Goal: Information Seeking & Learning: Learn about a topic

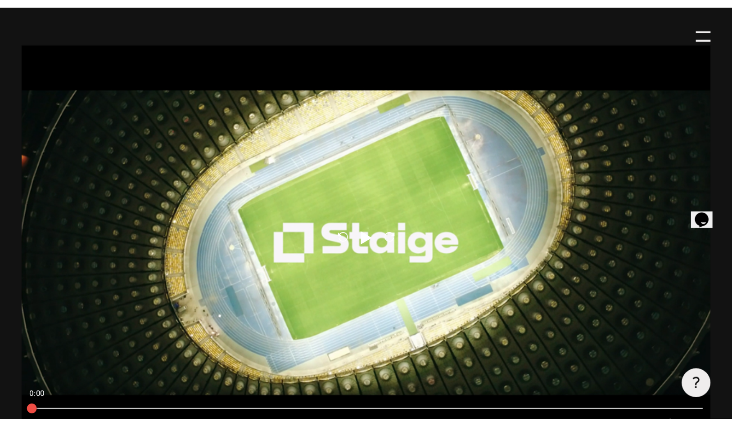
scroll to position [467, 0]
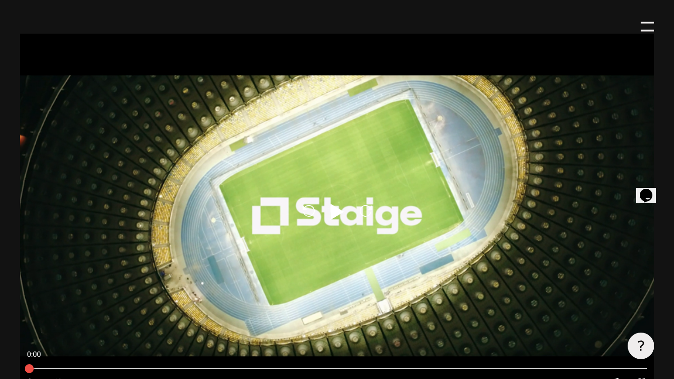
click at [336, 208] on icon at bounding box center [337, 211] width 14 height 16
type input "0.8"
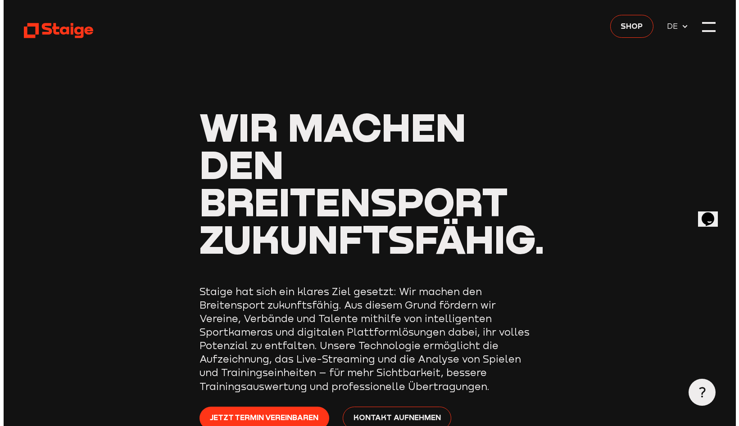
scroll to position [0, 0]
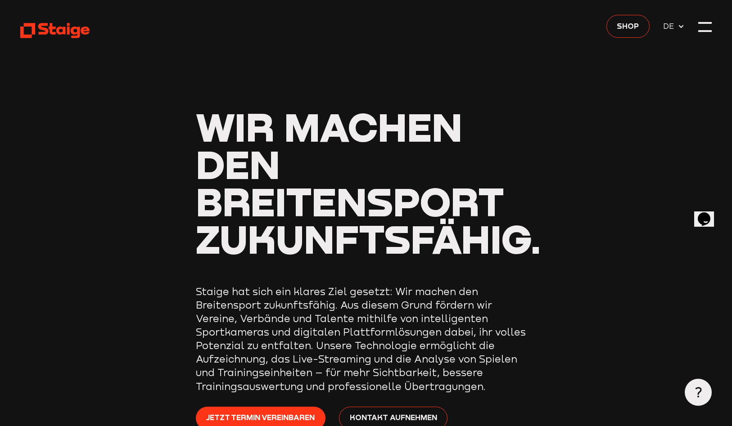
click at [673, 34] on header "Wir machen den Breitensport zukunftsfähig. Staige hat sich ein klares Ziel gese…" at bounding box center [365, 248] width 691 height 497
click at [673, 29] on header "Wir machen den Breitensport zukunftsfähig. Staige hat sich ein klares Ziel gese…" at bounding box center [365, 248] width 691 height 497
click at [673, 30] on div at bounding box center [705, 27] width 14 height 14
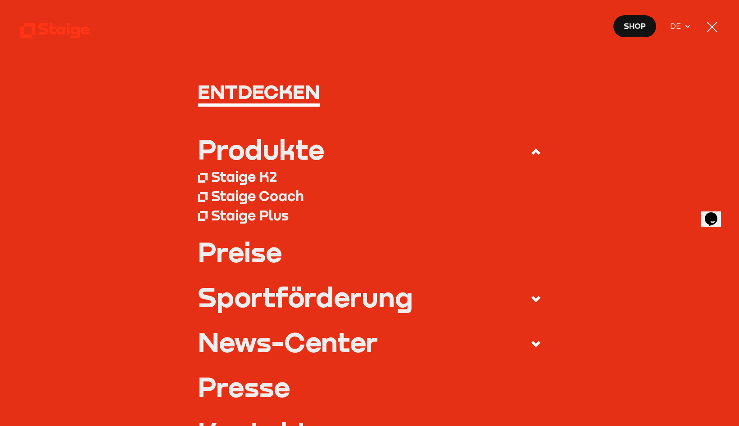
click at [214, 253] on link "Preise" at bounding box center [370, 252] width 344 height 27
click at [230, 174] on div "Staige K2" at bounding box center [244, 176] width 66 height 17
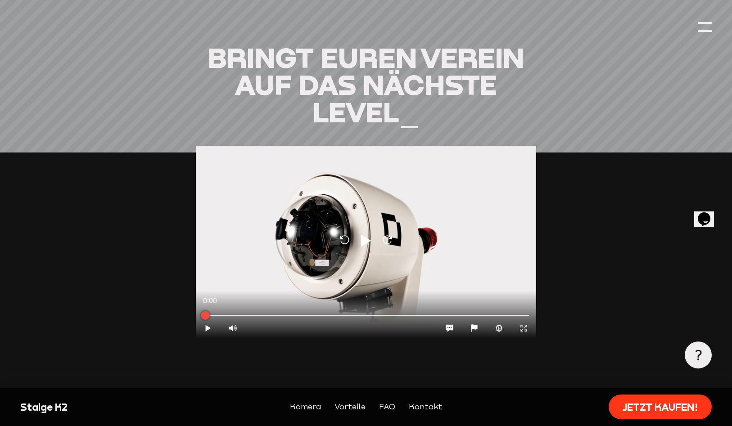
scroll to position [886, 0]
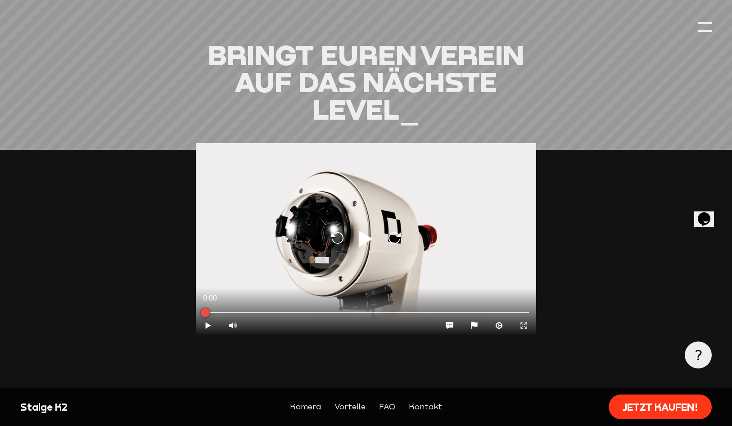
click at [356, 235] on icon "Play" at bounding box center [366, 239] width 22 height 22
type input "0.8"
click at [205, 323] on icon "Pause" at bounding box center [208, 325] width 9 height 9
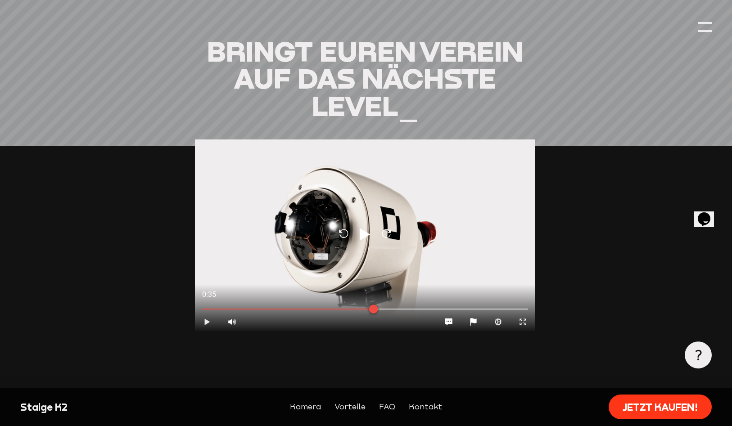
click at [212, 322] on icon "Play" at bounding box center [207, 322] width 9 height 9
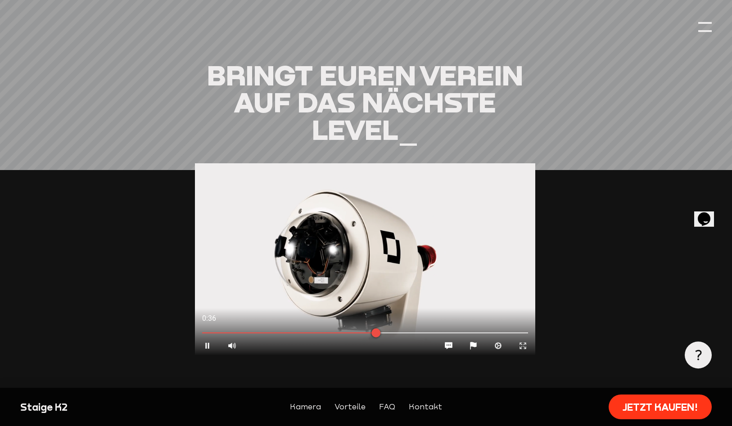
scroll to position [864, 1]
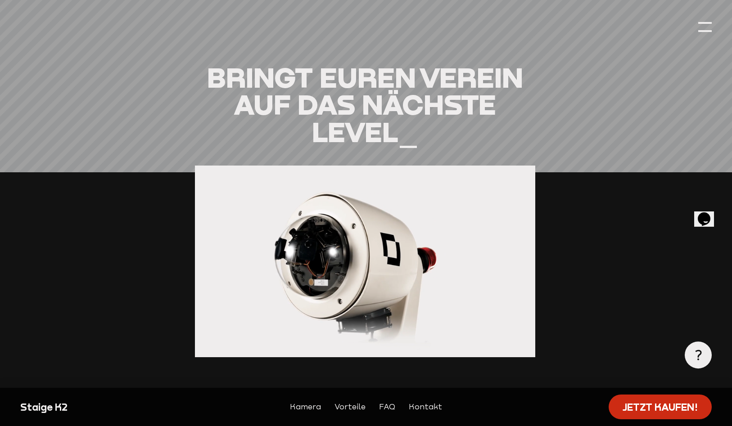
click at [635, 398] on link "Jetzt kaufen!" at bounding box center [660, 407] width 103 height 25
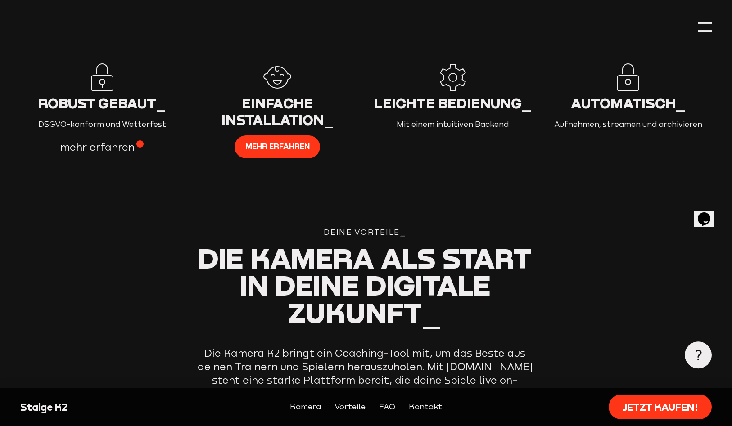
scroll to position [1366, 1]
click at [267, 146] on span "mehr erfahren" at bounding box center [277, 147] width 64 height 12
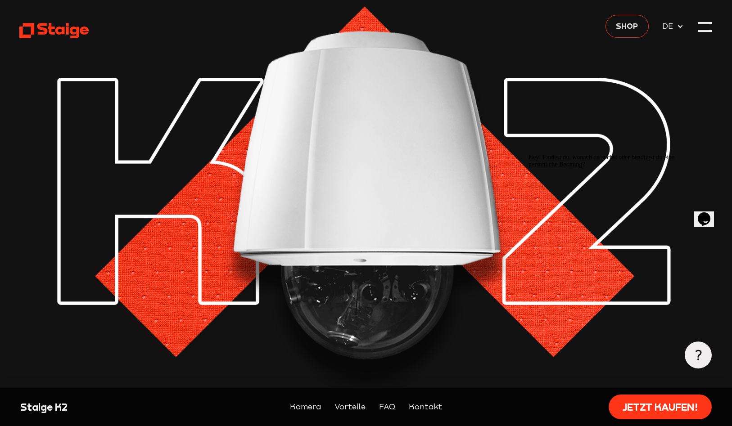
scroll to position [0, 1]
click at [701, 23] on div at bounding box center [705, 27] width 14 height 14
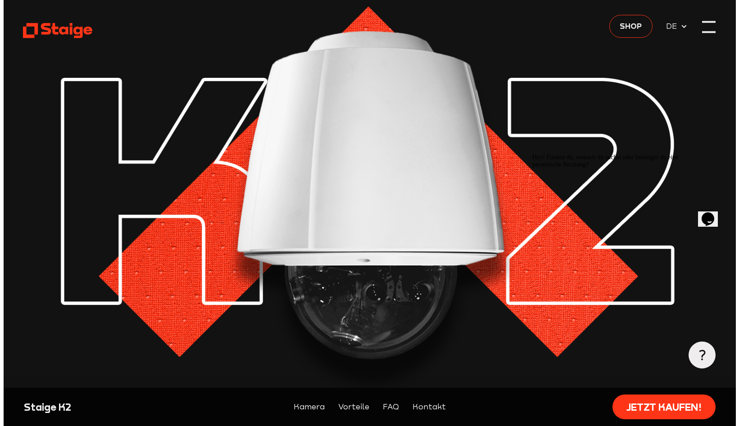
scroll to position [0, 0]
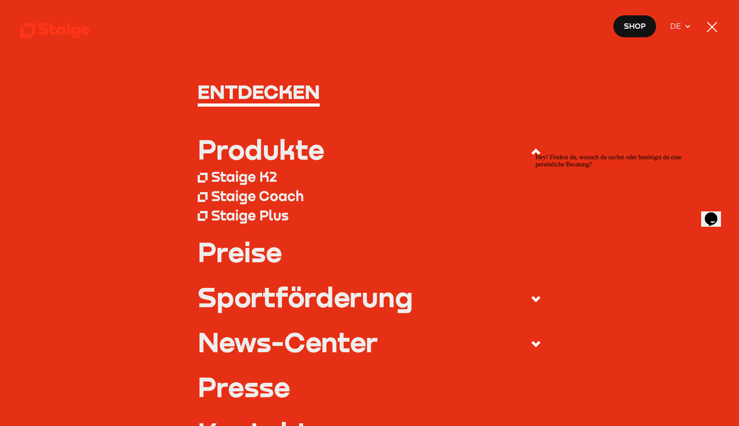
click at [256, 196] on div "Staige Coach" at bounding box center [257, 196] width 93 height 17
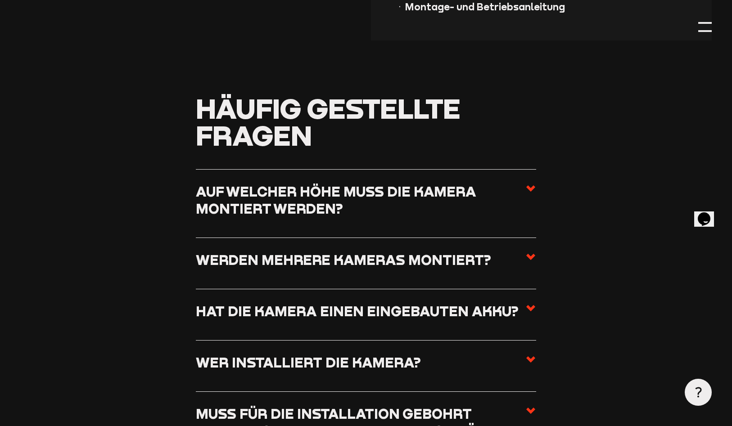
scroll to position [996, 0]
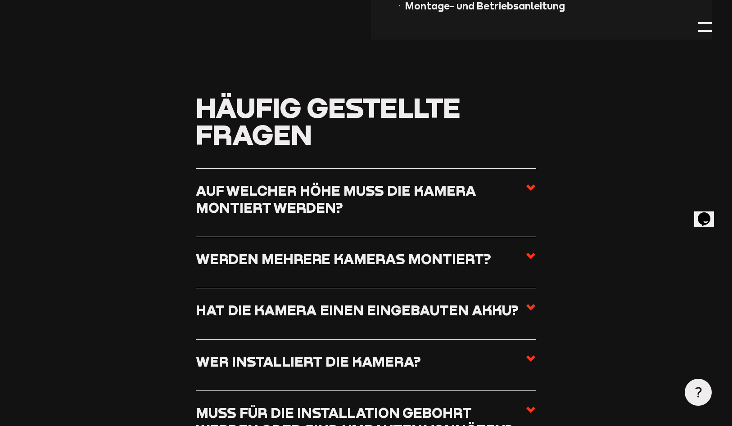
click at [531, 191] on use at bounding box center [530, 188] width 9 height 6
click at [0, 0] on input "Auf welcher Höhe muss die Kamera montiert werden?" at bounding box center [0, 0] width 0 height 0
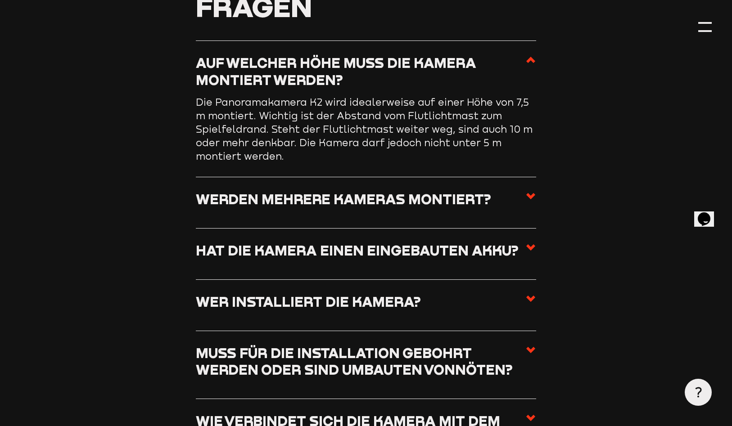
scroll to position [1125, 0]
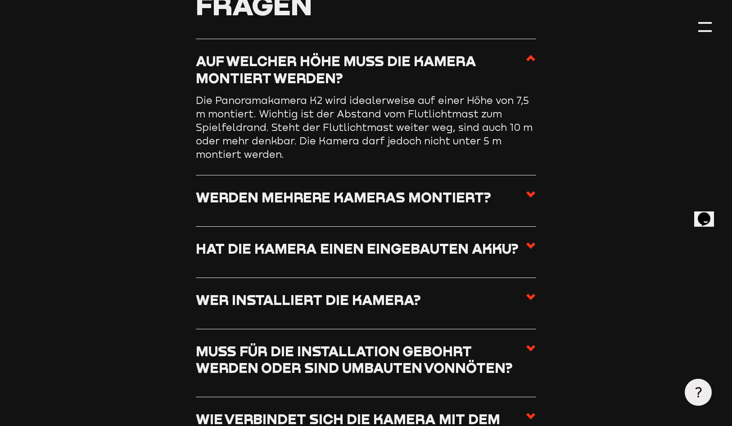
click at [538, 207] on section "Häufig gestellte Fragen Auf welcher Höhe muss die Kamera montiert werden? Die P…" at bounding box center [365, 267] width 691 height 607
click at [534, 198] on use at bounding box center [530, 194] width 9 height 6
click at [0, 0] on input "Werden mehrere Kameras montiert?" at bounding box center [0, 0] width 0 height 0
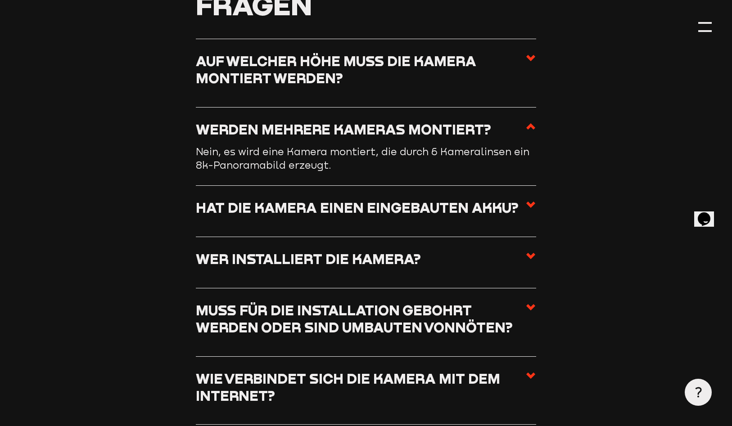
click at [527, 210] on icon at bounding box center [530, 204] width 11 height 11
click at [0, 0] on input "Hat die Kamera einen eingebauten Akku?" at bounding box center [0, 0] width 0 height 0
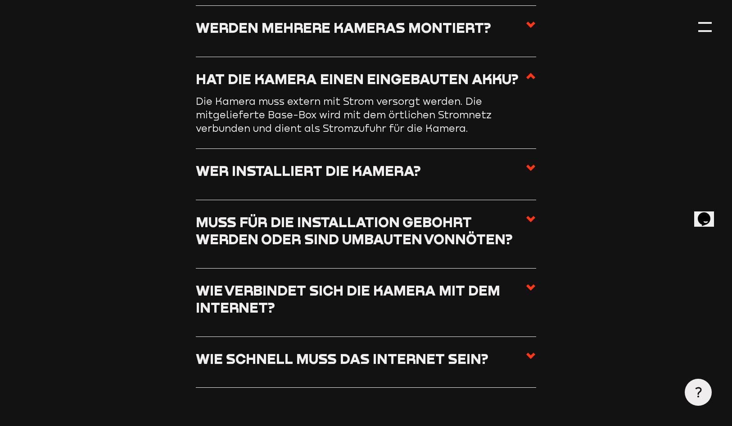
scroll to position [1234, 0]
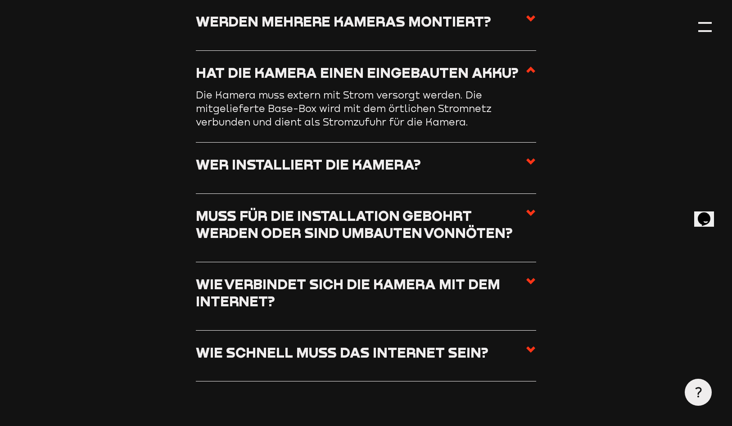
click at [524, 172] on label "Wer installiert die Kamera?" at bounding box center [366, 168] width 341 height 24
click at [0, 0] on input "Wer installiert die Kamera?" at bounding box center [0, 0] width 0 height 0
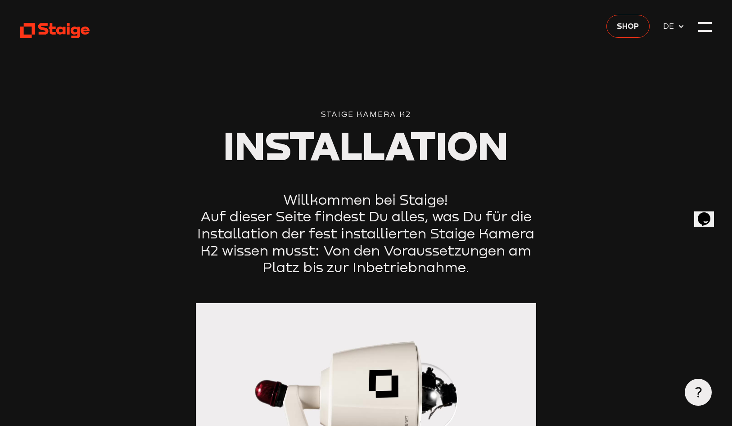
scroll to position [0, 0]
